Goal: Task Accomplishment & Management: Manage account settings

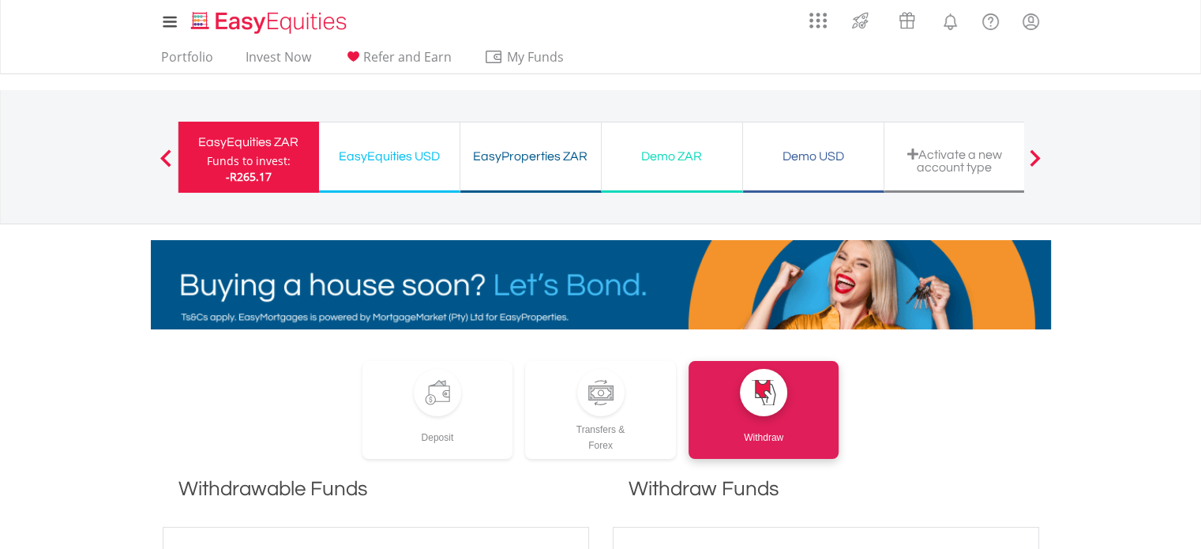
click at [259, 169] on span "-R265.17" at bounding box center [249, 176] width 46 height 15
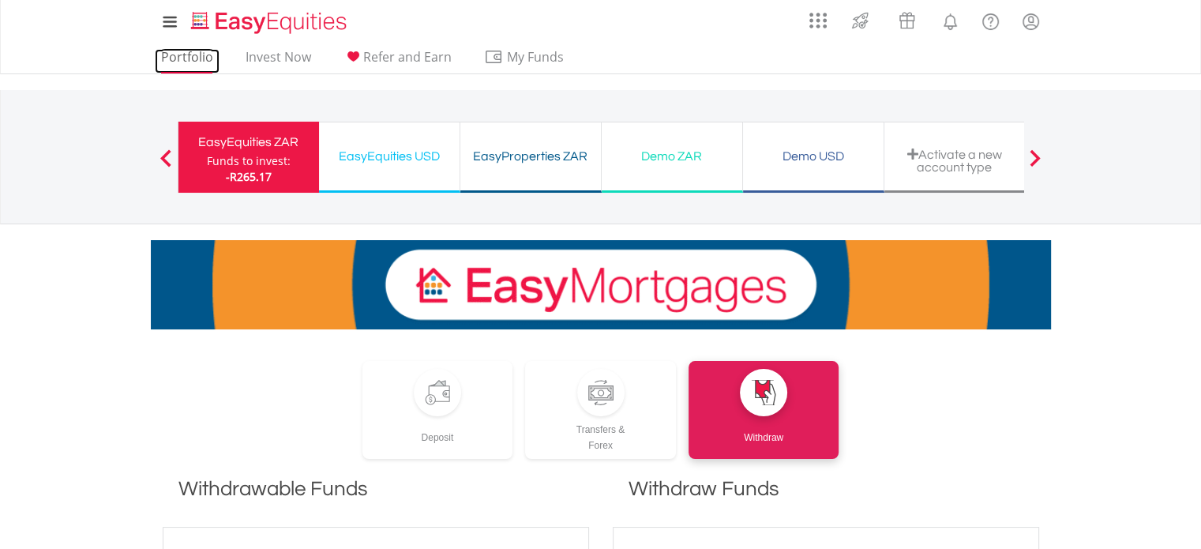
click at [187, 56] on link "Portfolio" at bounding box center [187, 61] width 65 height 24
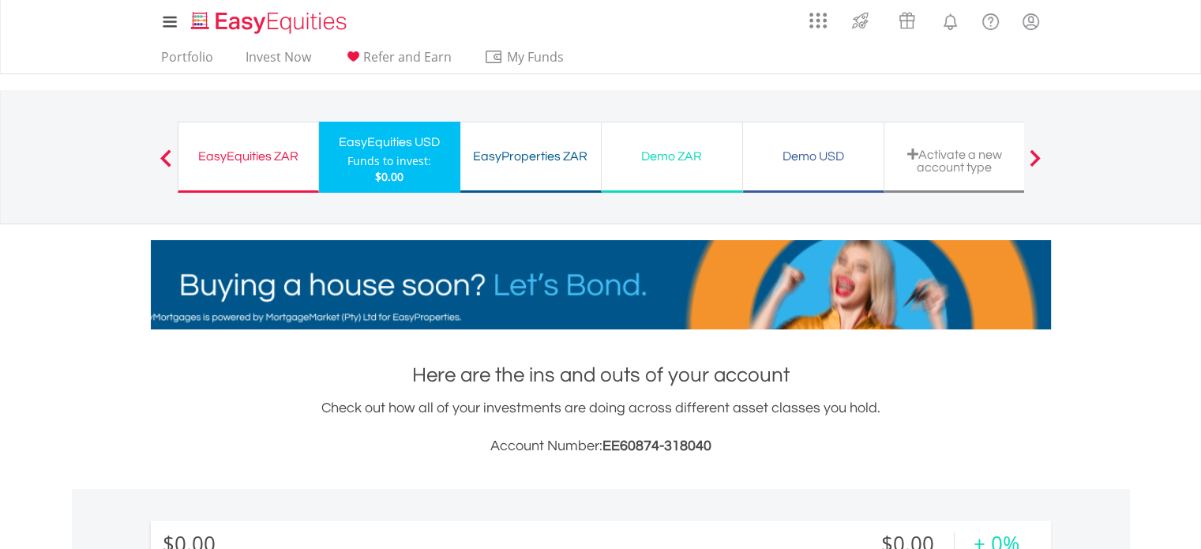
click at [234, 151] on div "EasyEquities ZAR" at bounding box center [248, 156] width 121 height 22
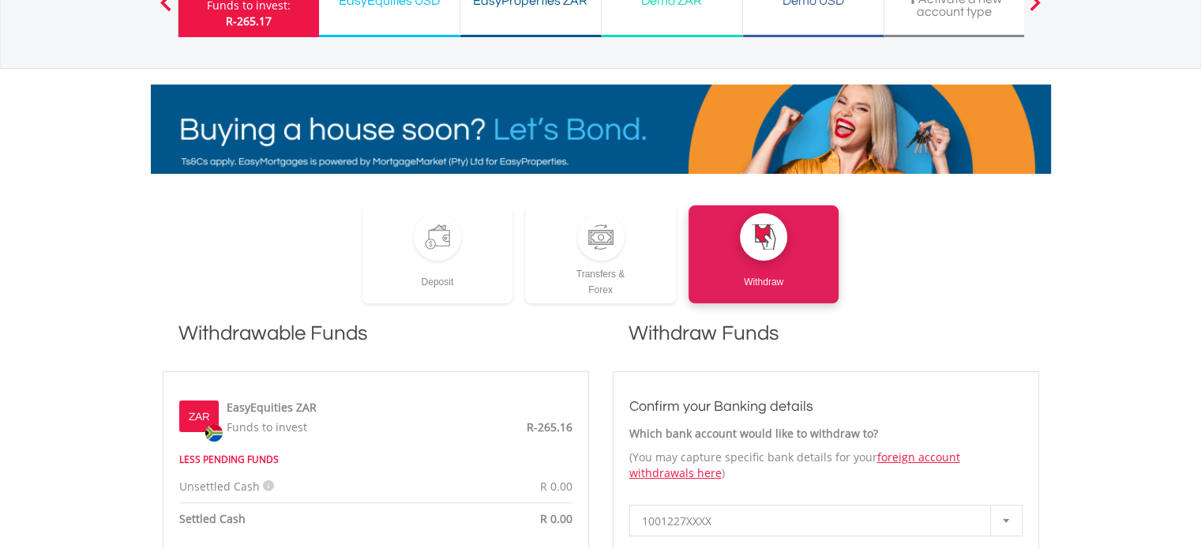
scroll to position [158, 0]
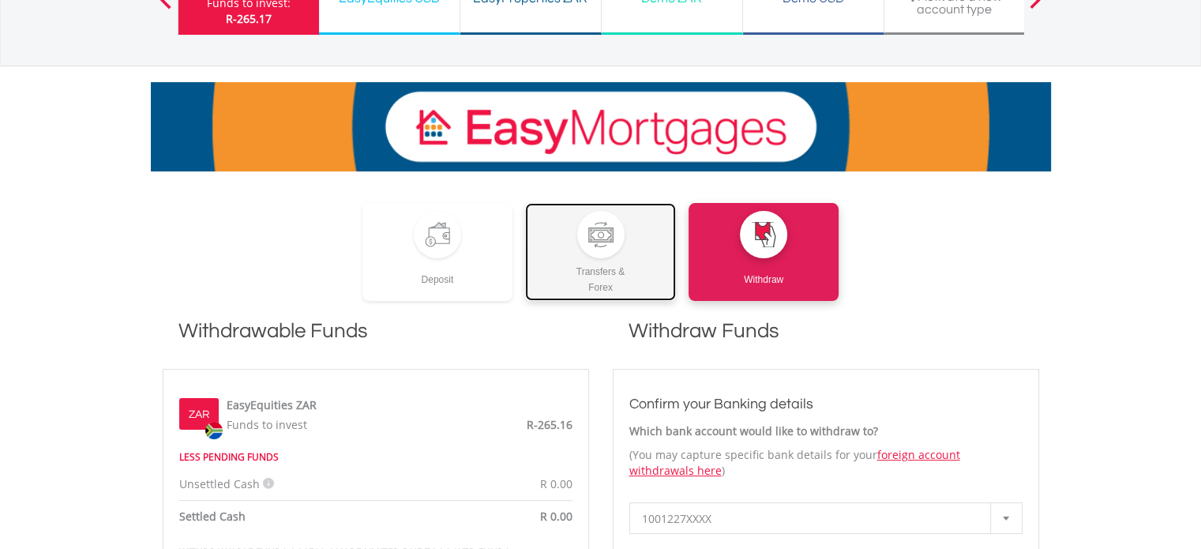
click at [603, 230] on div at bounding box center [600, 234] width 25 height 25
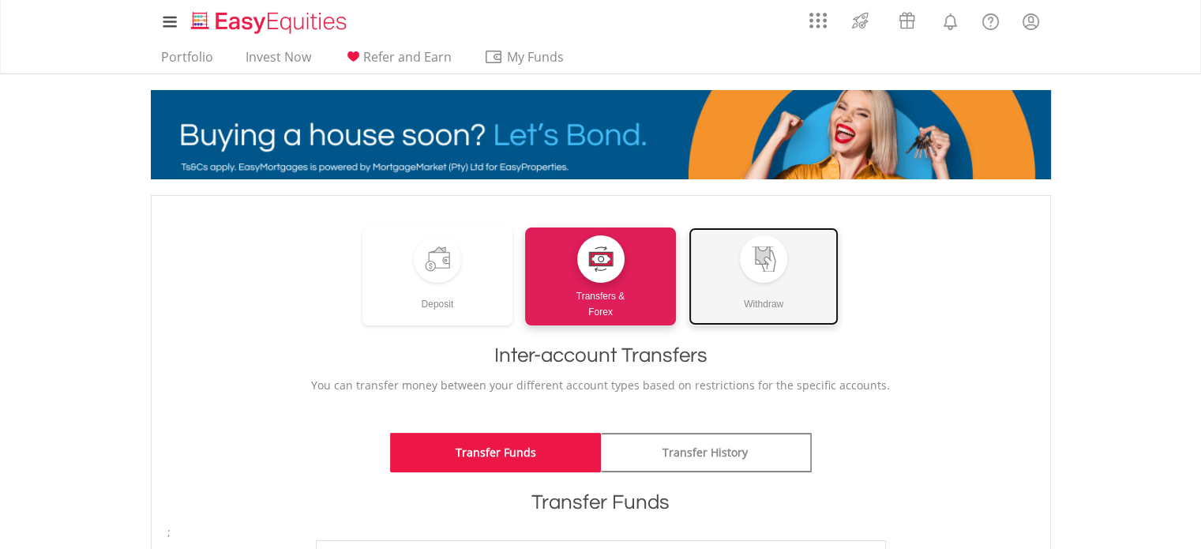
click at [780, 267] on div at bounding box center [763, 258] width 47 height 47
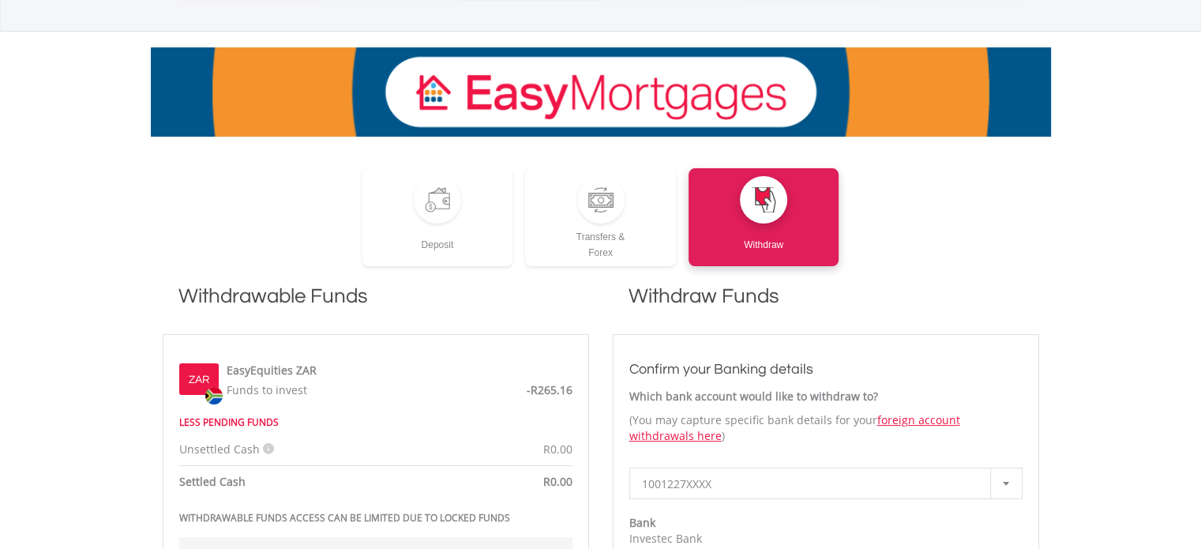
scroll to position [395, 0]
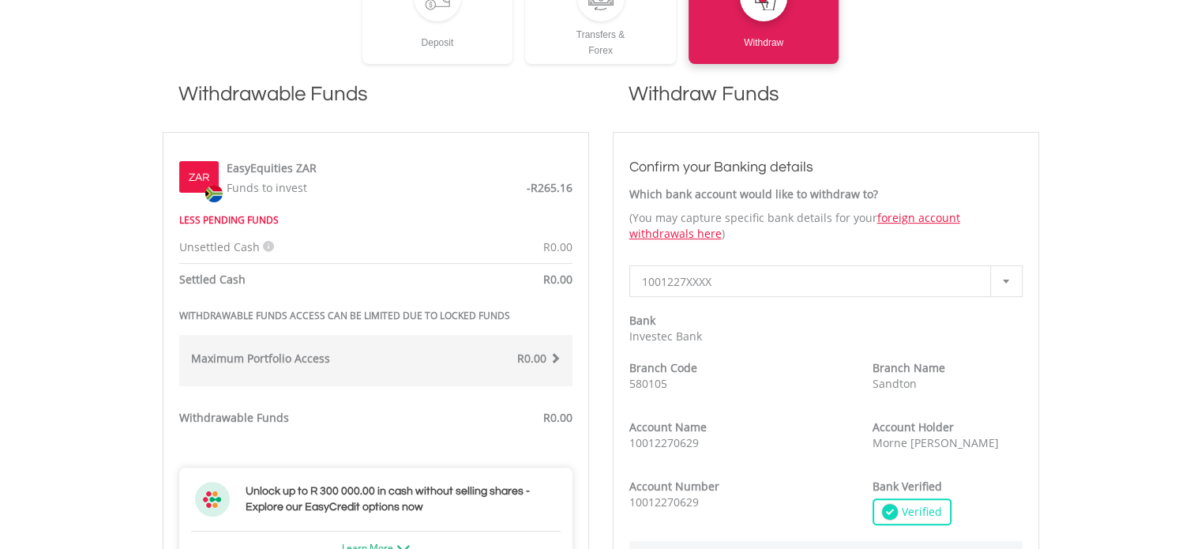
click at [554, 356] on span at bounding box center [554, 357] width 11 height 11
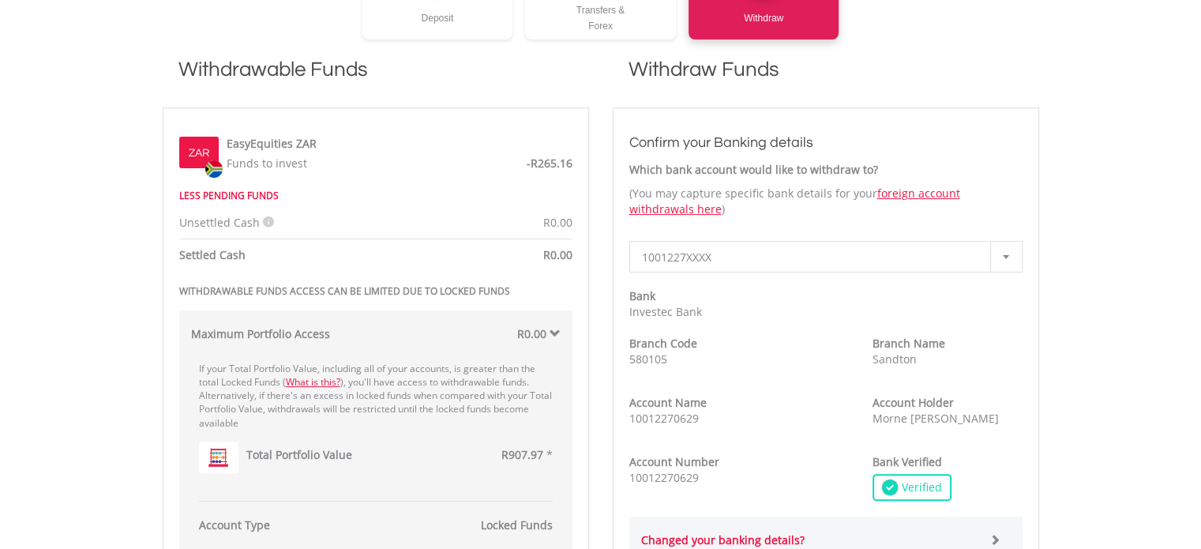
scroll to position [388, 0]
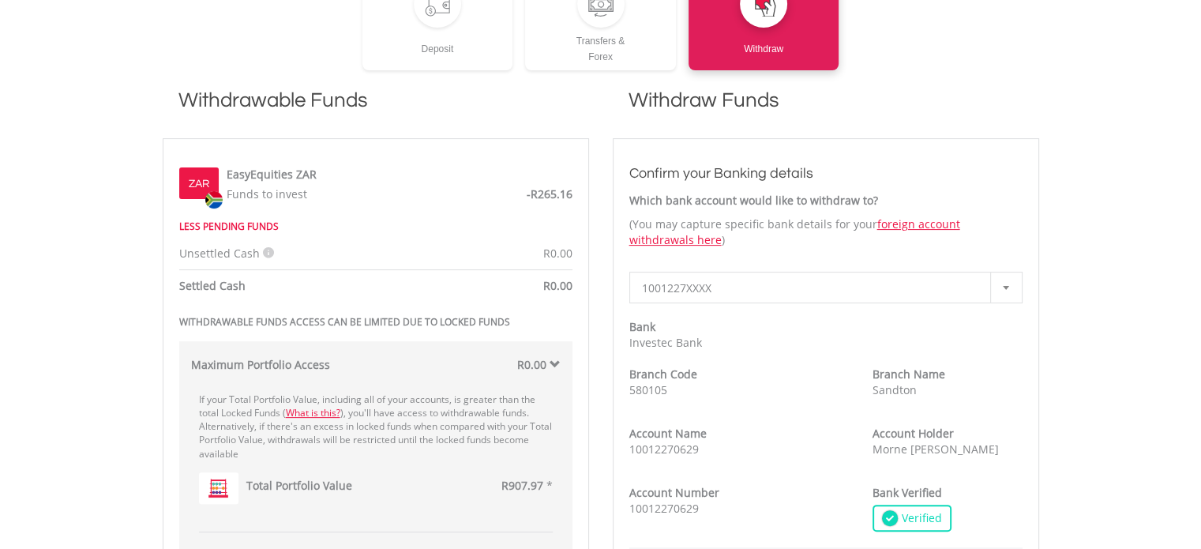
click at [743, 293] on span "1001227XXXX" at bounding box center [814, 288] width 344 height 32
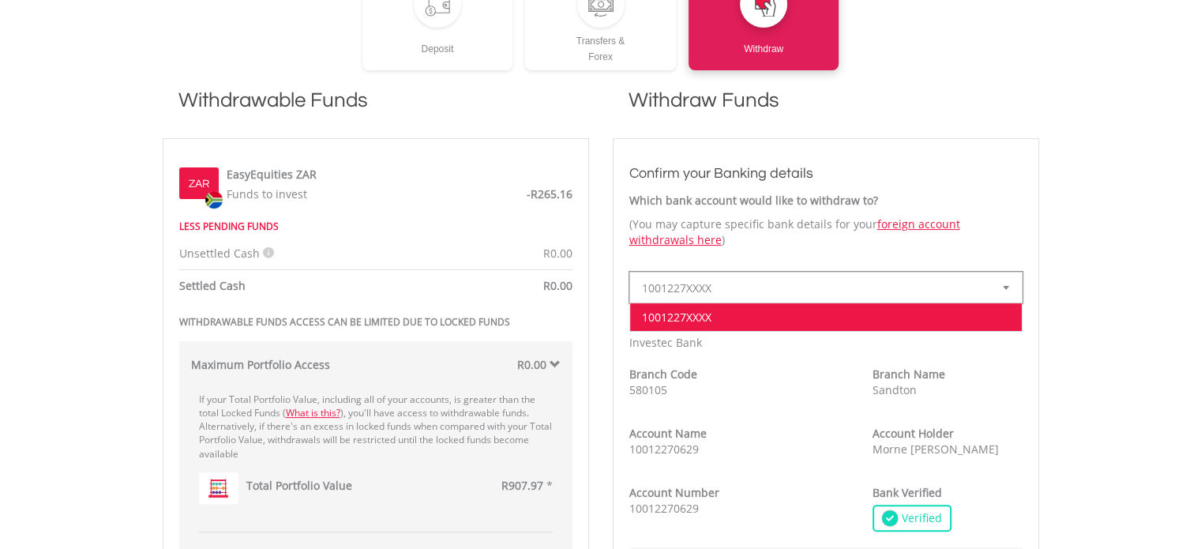
click at [726, 314] on li "1001227XXXX" at bounding box center [826, 316] width 392 height 28
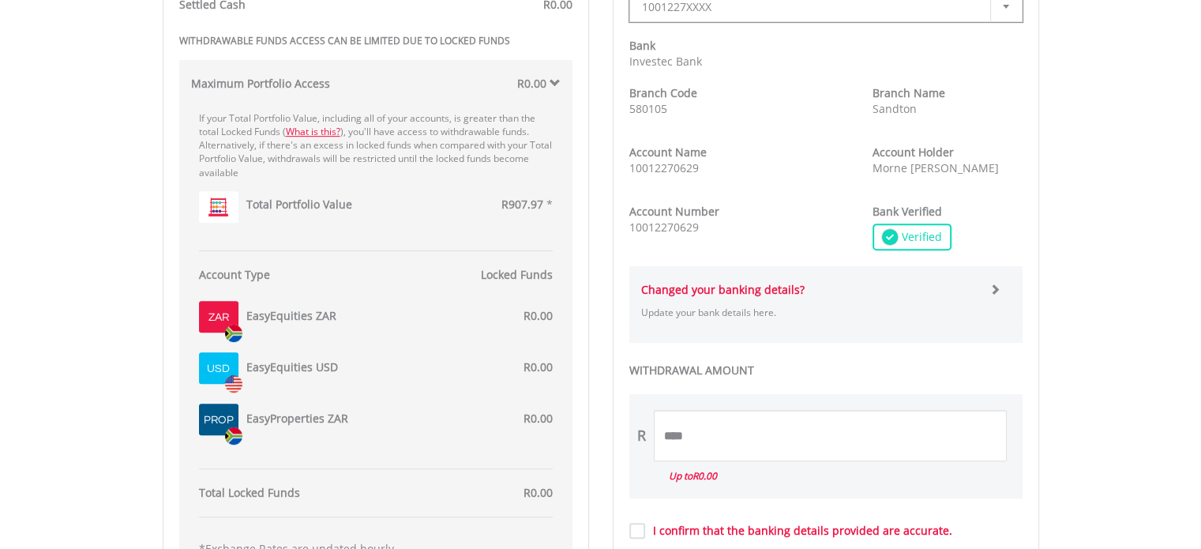
scroll to position [862, 0]
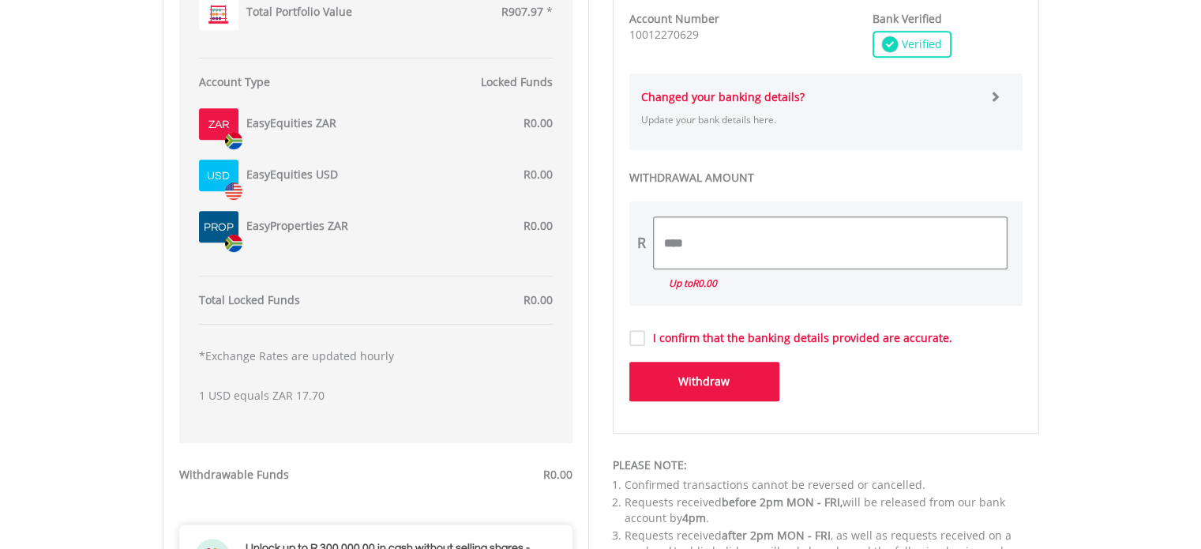
click at [686, 244] on input "****" at bounding box center [830, 242] width 353 height 51
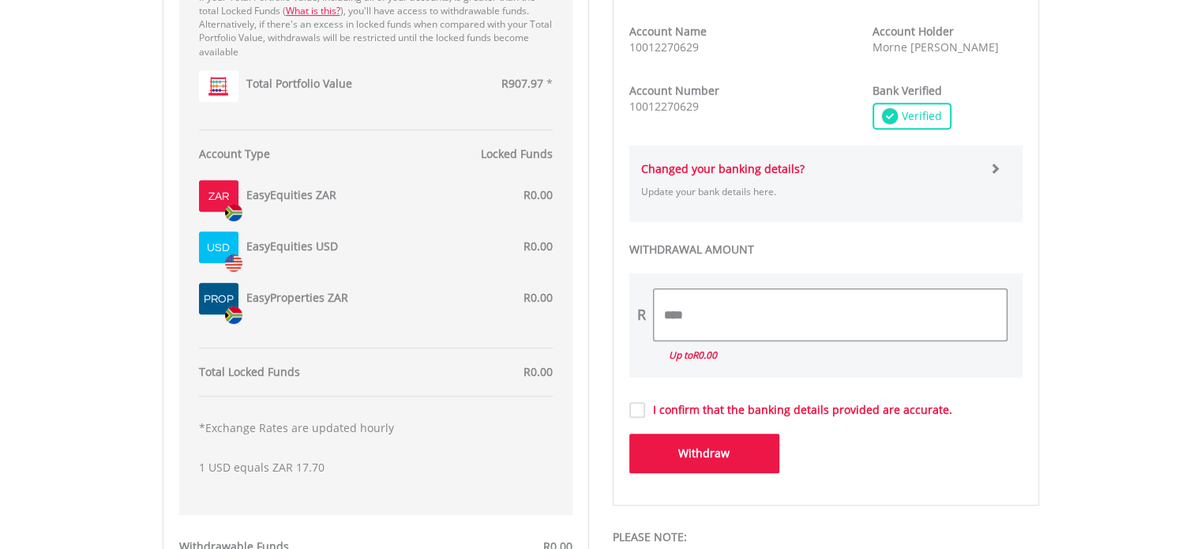
scroll to position [704, 0]
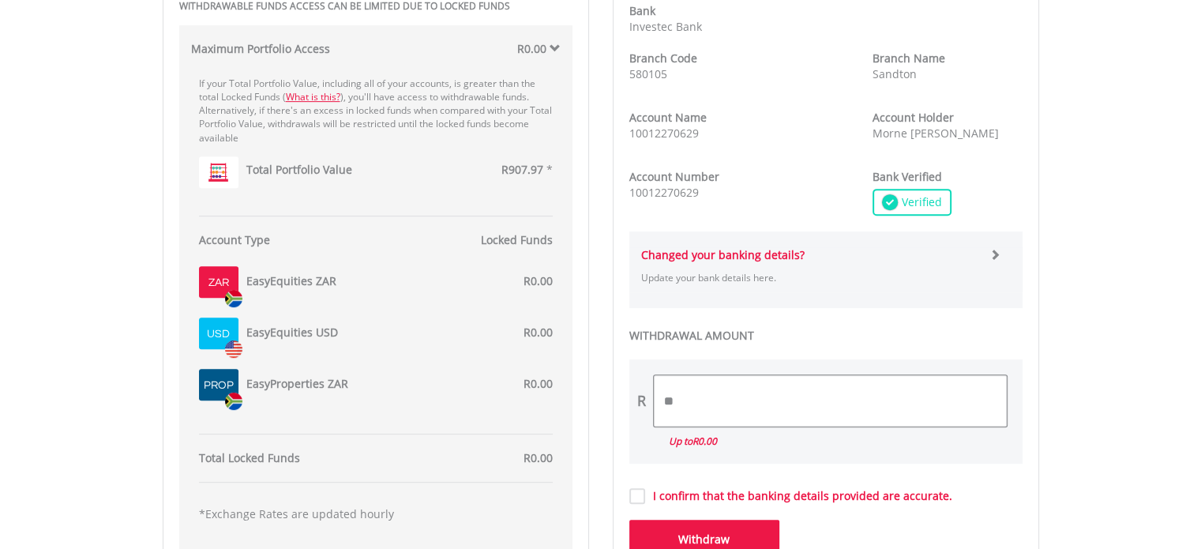
type input "*"
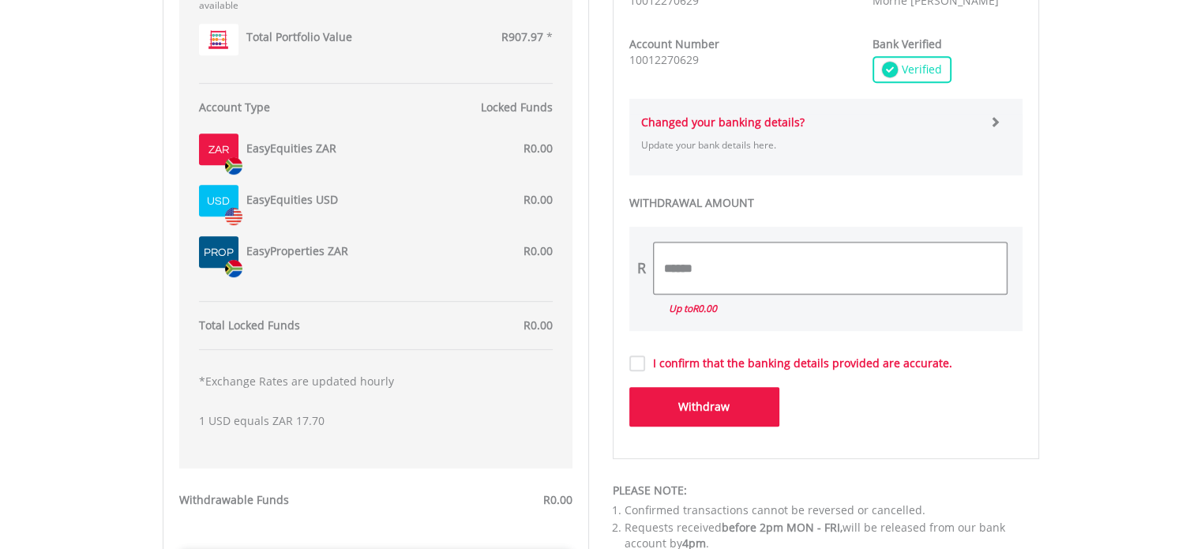
scroll to position [862, 0]
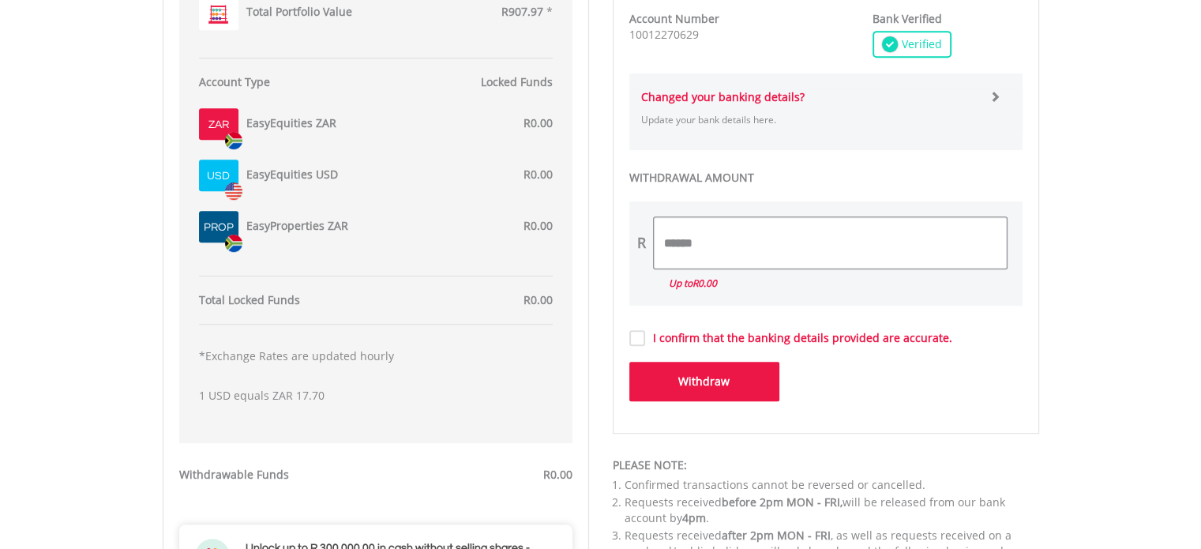
type input "******"
click at [631, 339] on form "**********" at bounding box center [825, 45] width 393 height 713
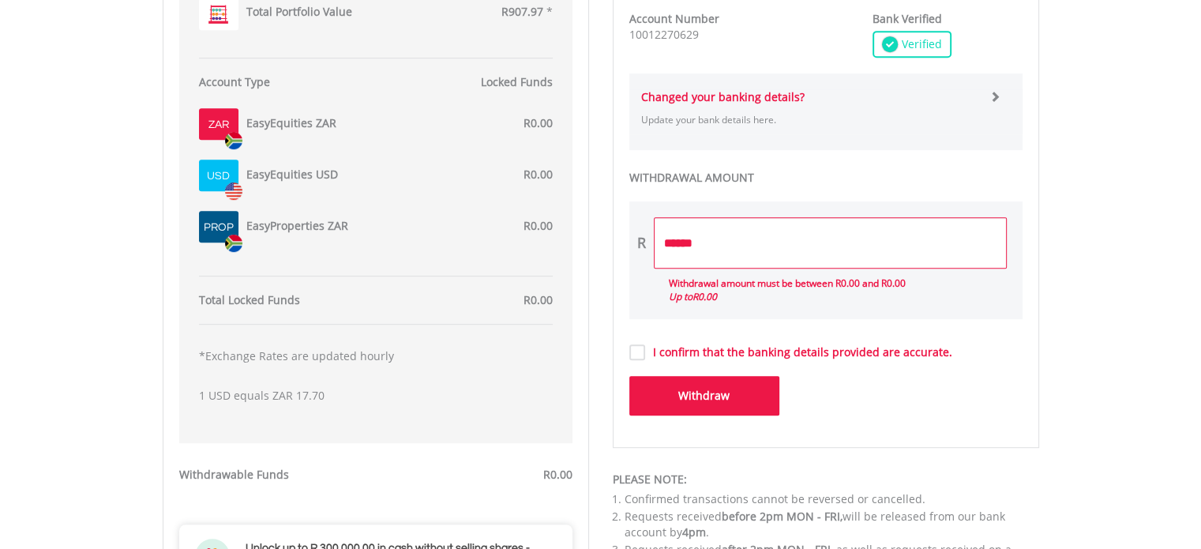
click at [645, 350] on label "I confirm that the banking details provided are accurate." at bounding box center [798, 352] width 307 height 16
click at [713, 394] on button "Withdraw" at bounding box center [704, 395] width 150 height 39
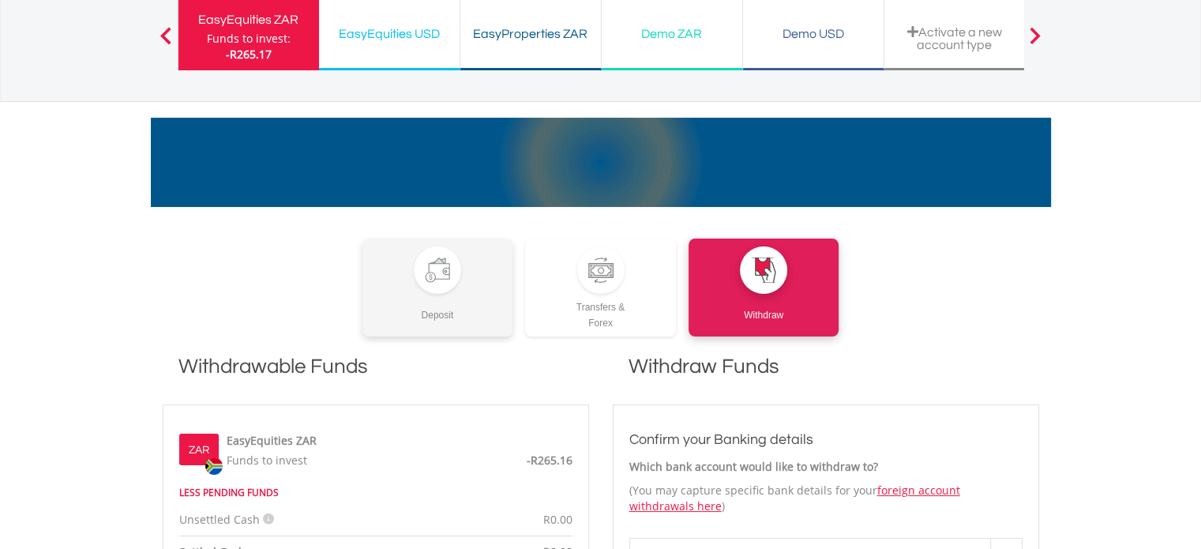
scroll to position [0, 0]
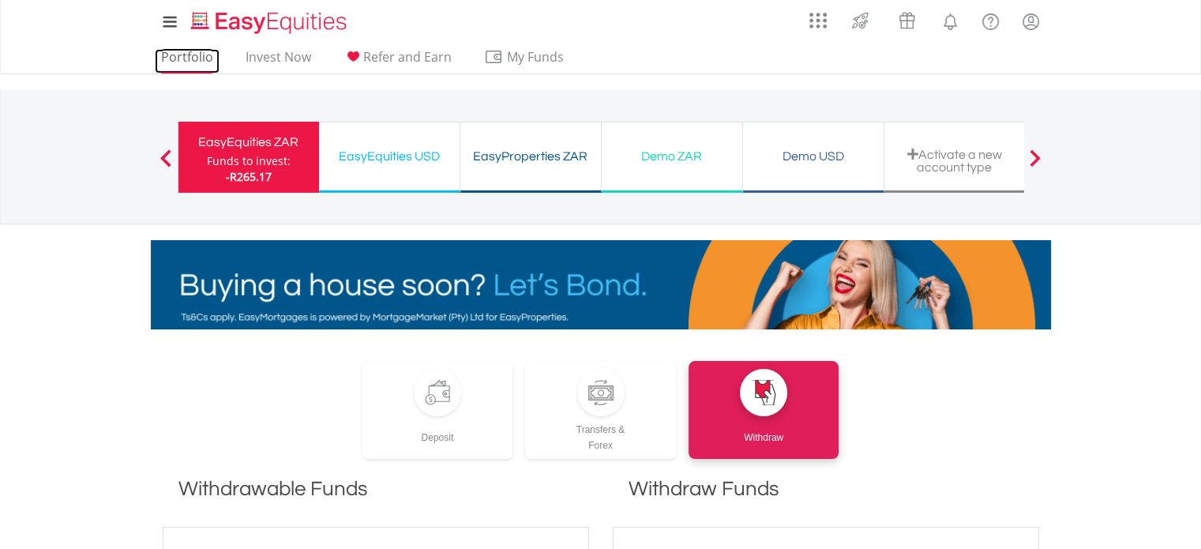
click at [196, 51] on link "Portfolio" at bounding box center [187, 61] width 65 height 24
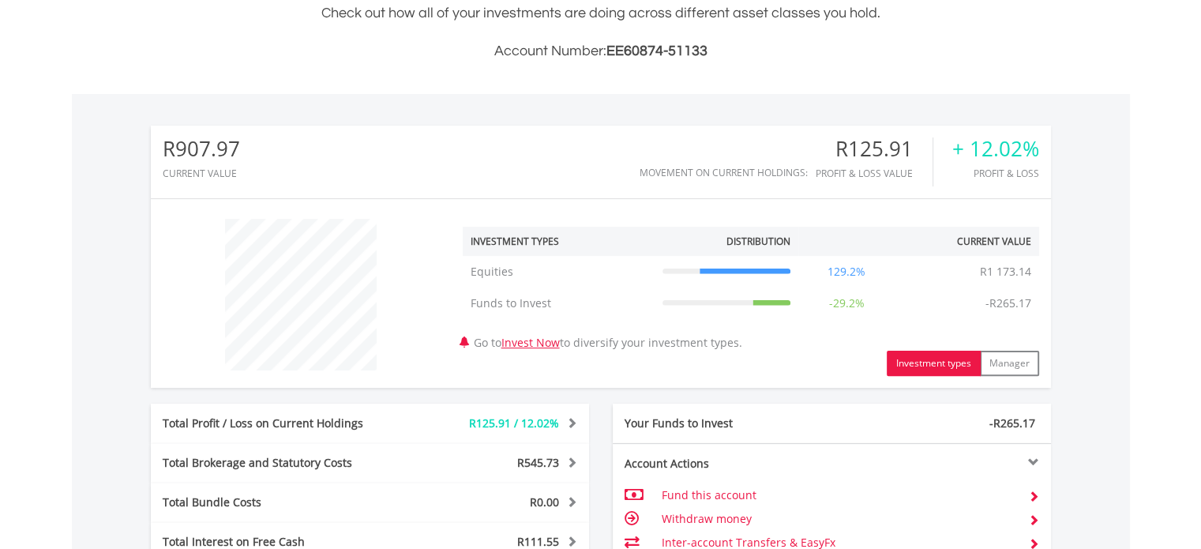
scroll to position [553, 0]
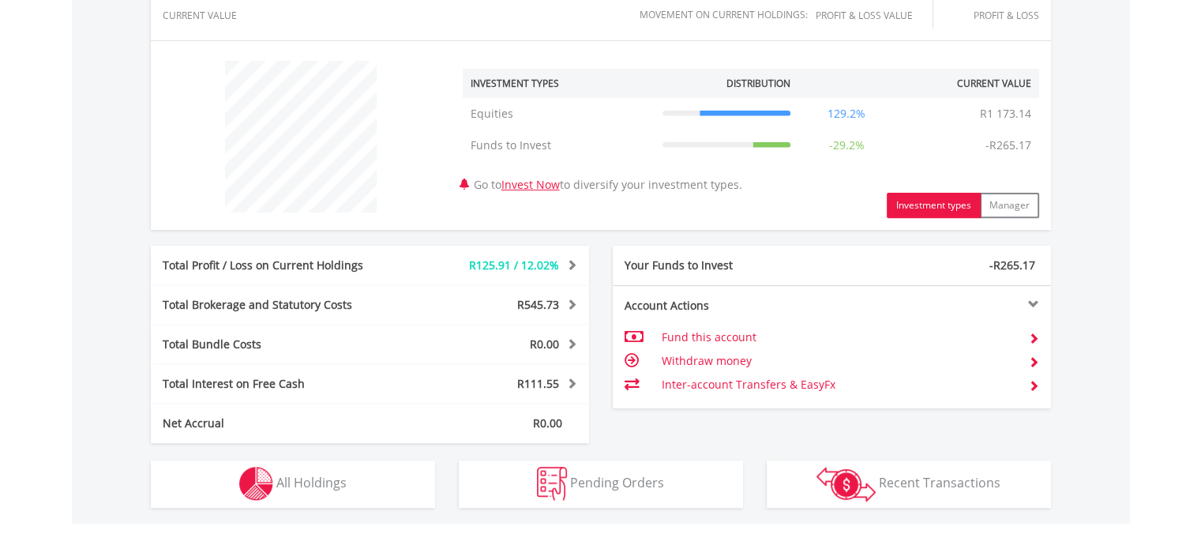
click at [725, 362] on td "Withdraw money" at bounding box center [838, 361] width 354 height 24
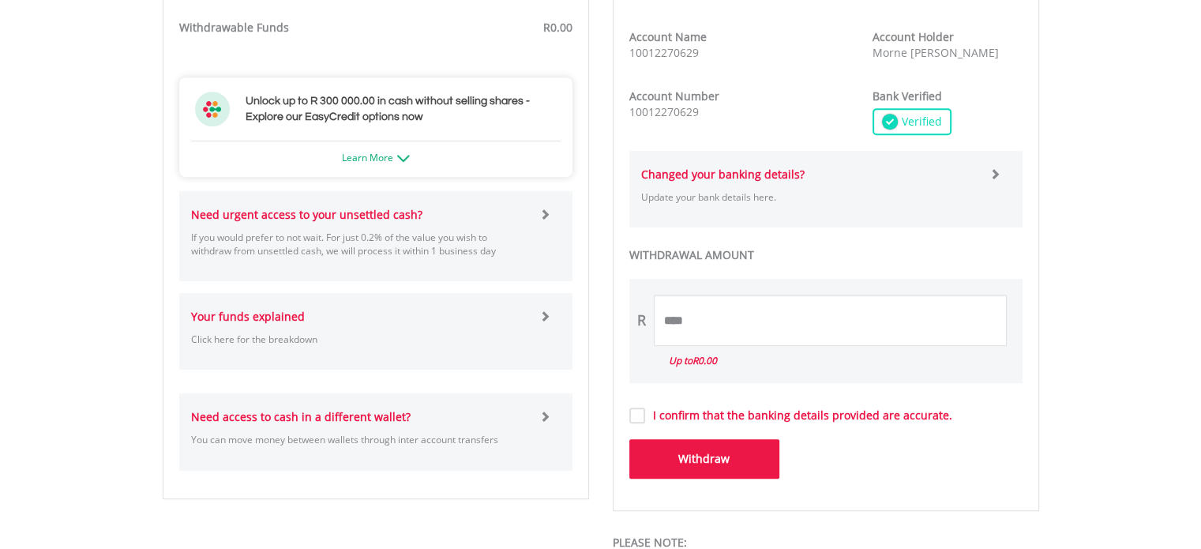
scroll to position [789, 0]
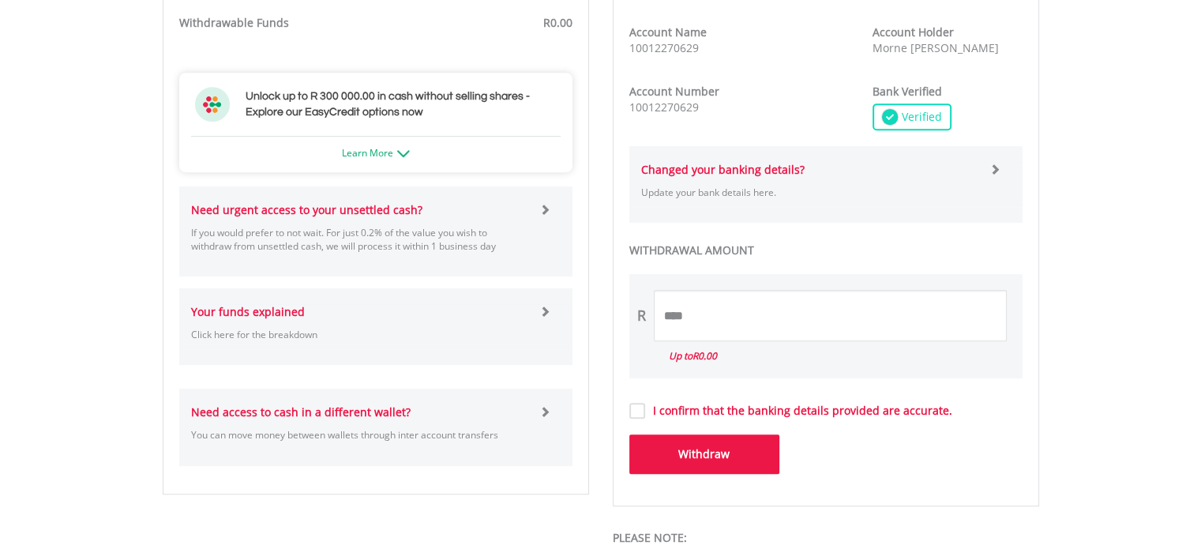
click at [995, 167] on span at bounding box center [994, 168] width 11 height 11
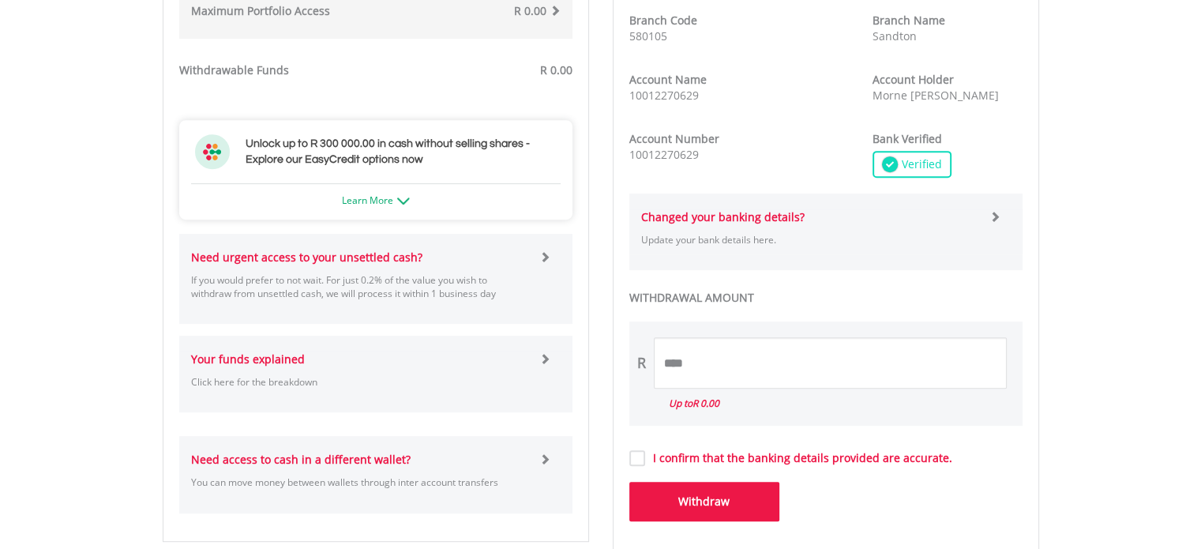
scroll to position [789, 0]
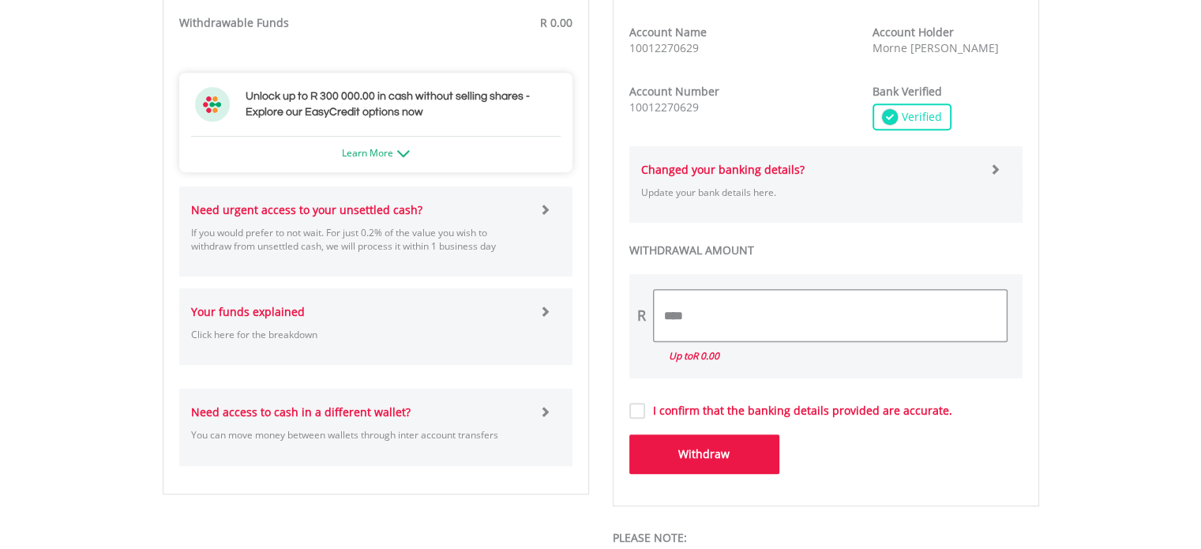
click at [681, 319] on input "****" at bounding box center [830, 315] width 353 height 51
type input "*"
type input "******"
click at [631, 412] on form "**********" at bounding box center [825, 118] width 393 height 713
